Goal: Information Seeking & Learning: Learn about a topic

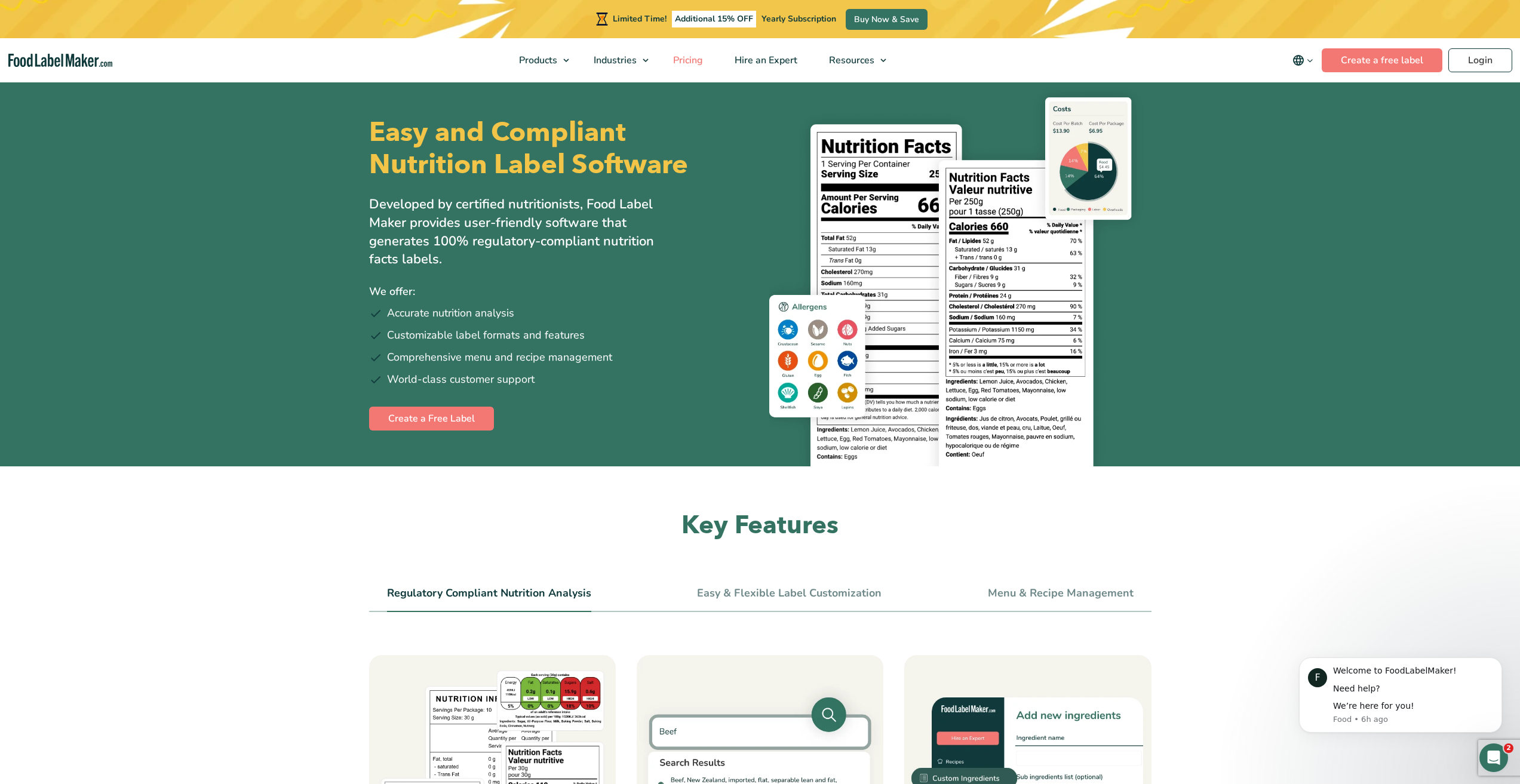
click at [683, 60] on span "Pricing" at bounding box center [687, 60] width 35 height 13
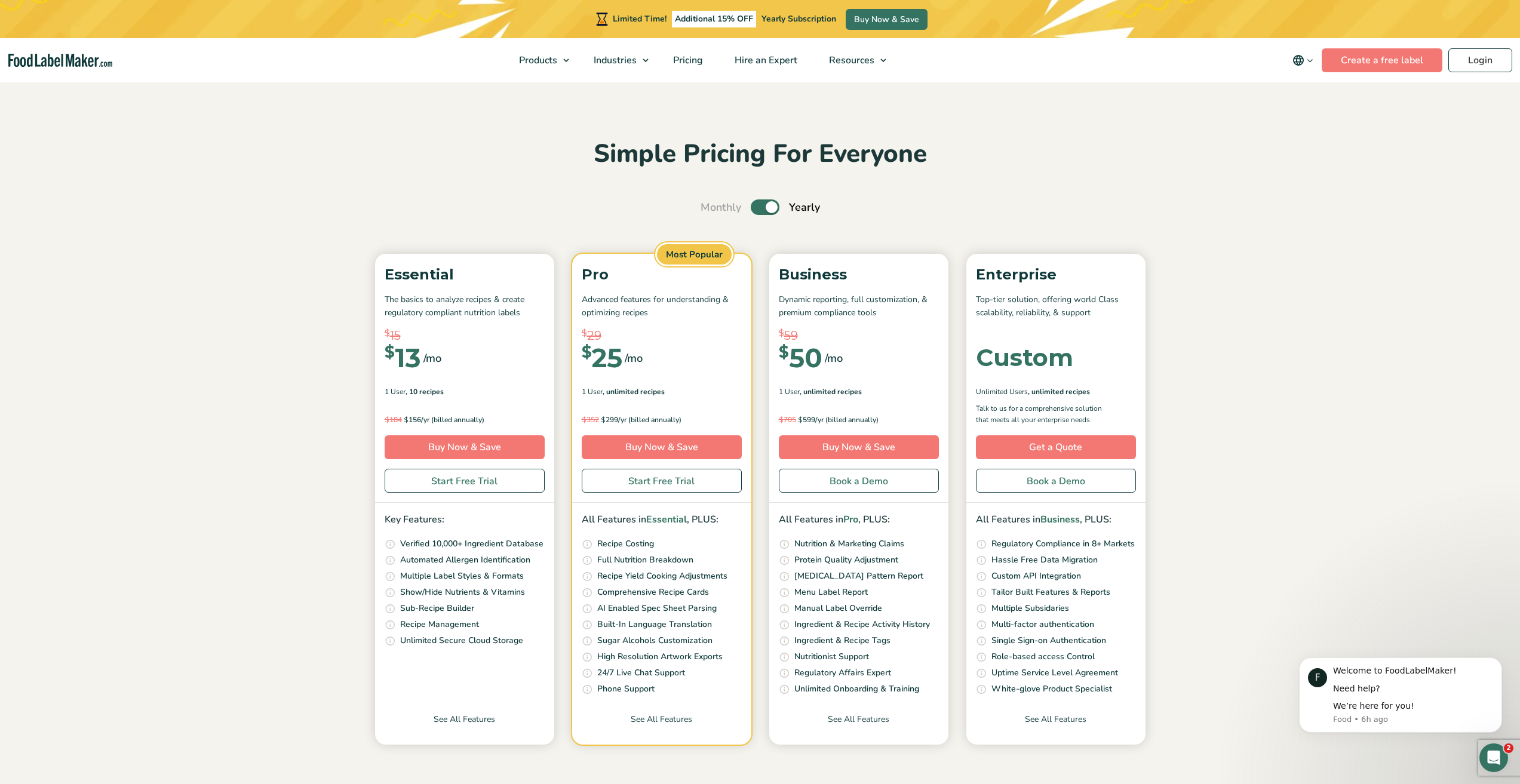
click at [760, 216] on div "Simple Pricing For Everyone Monthly Toggle Yearly (6 Month Free + 2 Free Nutrit…" at bounding box center [760, 448] width 800 height 619
click at [758, 211] on label "Toggle" at bounding box center [765, 208] width 29 height 16
click at [711, 211] on input "Toggle" at bounding box center [707, 208] width 8 height 8
click at [777, 206] on label "Toggle" at bounding box center [765, 208] width 29 height 16
click at [711, 206] on input "Toggle" at bounding box center [707, 208] width 8 height 8
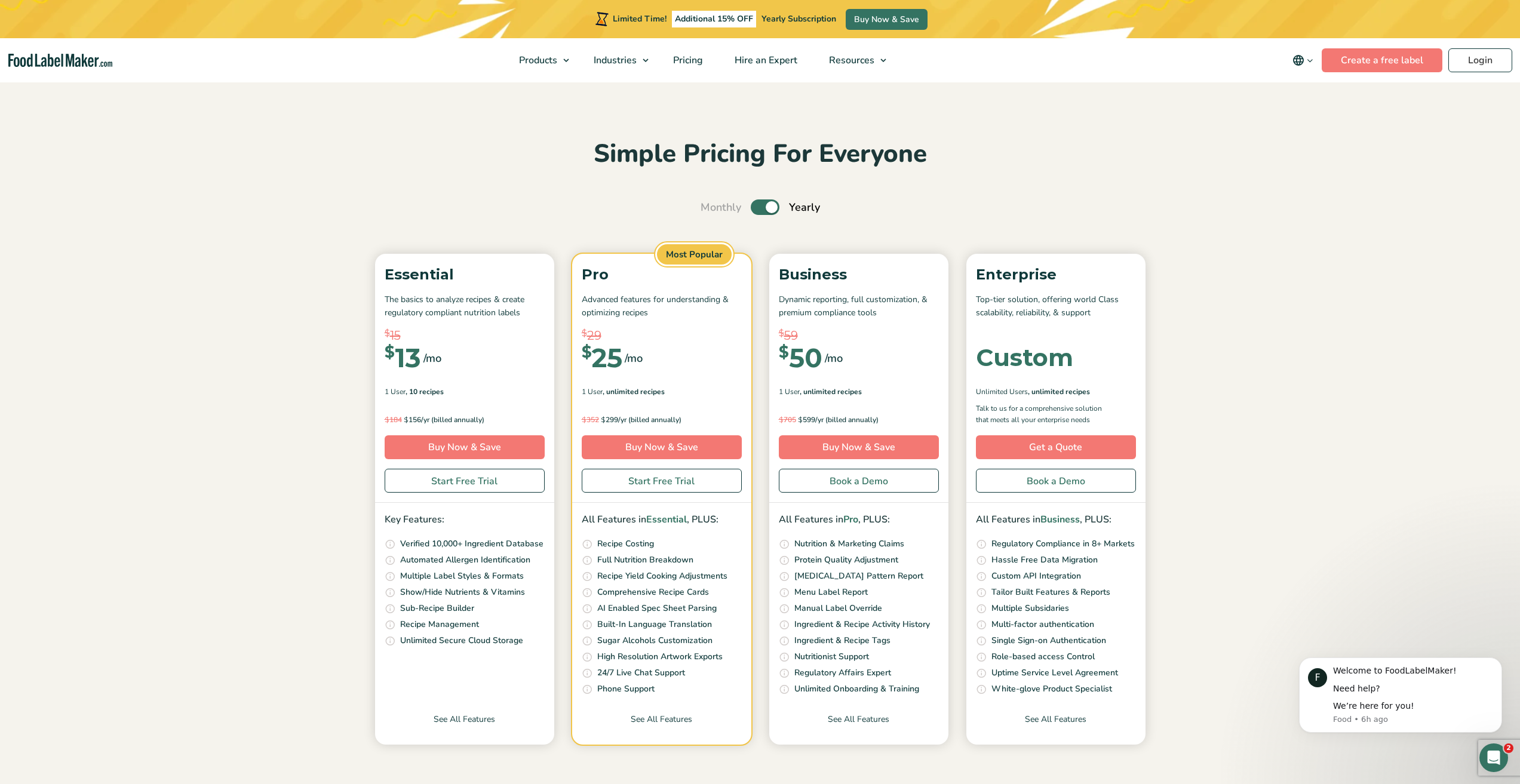
click at [758, 206] on label "Toggle" at bounding box center [765, 208] width 29 height 16
click at [711, 206] on input "Toggle" at bounding box center [707, 208] width 8 height 8
click at [772, 207] on label "Toggle" at bounding box center [765, 208] width 29 height 16
click at [711, 207] on input "Toggle" at bounding box center [707, 208] width 8 height 8
click at [756, 205] on label "Toggle" at bounding box center [765, 208] width 29 height 16
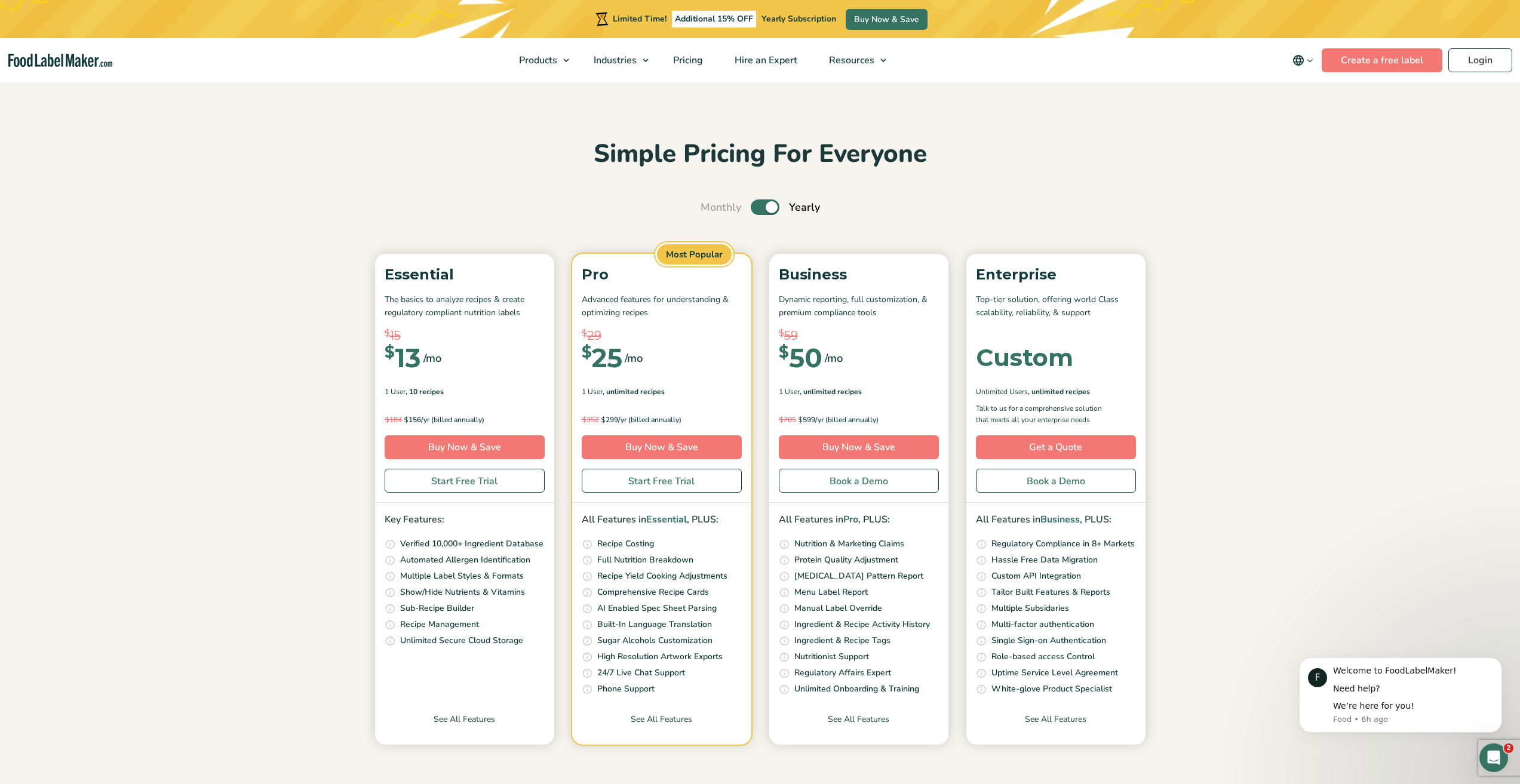
click at [711, 205] on input "Toggle" at bounding box center [707, 208] width 8 height 8
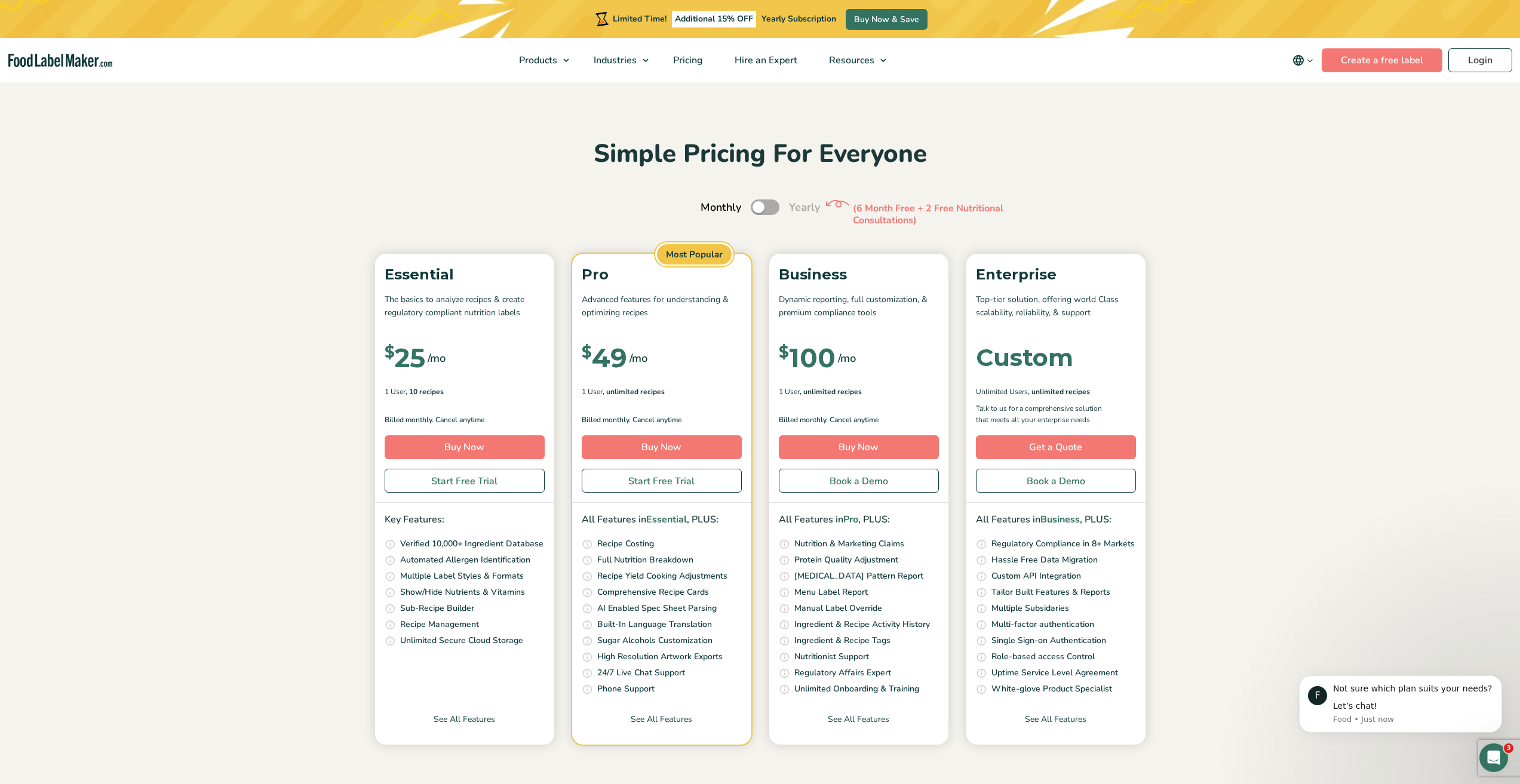
click at [771, 207] on label "Toggle" at bounding box center [765, 208] width 29 height 16
click at [711, 207] on input "Toggle" at bounding box center [707, 208] width 8 height 8
click at [752, 207] on label "Toggle" at bounding box center [765, 208] width 29 height 16
click at [711, 207] on input "Toggle" at bounding box center [707, 208] width 8 height 8
checkbox input "false"
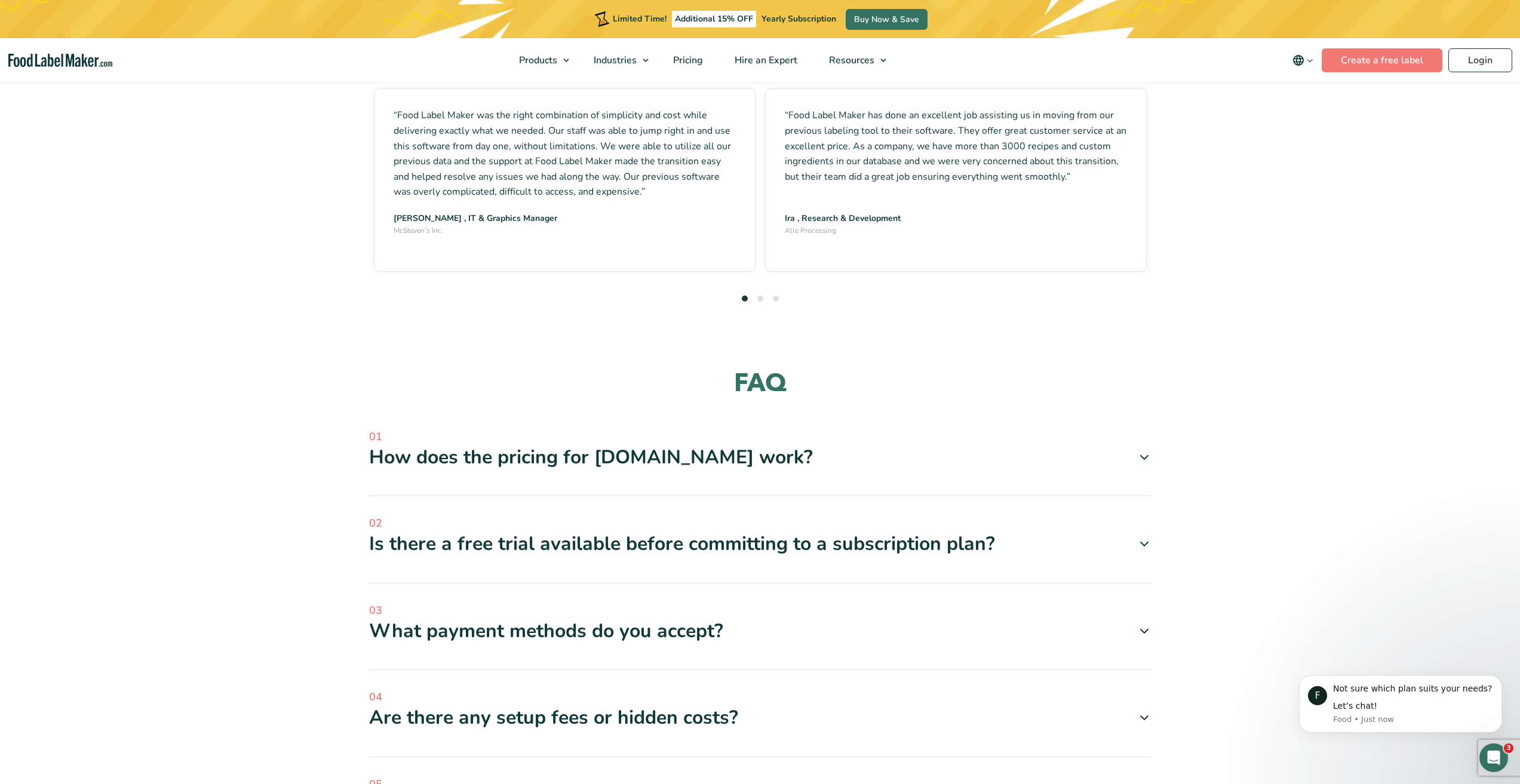
scroll to position [3584, 0]
